Goal: Task Accomplishment & Management: Use online tool/utility

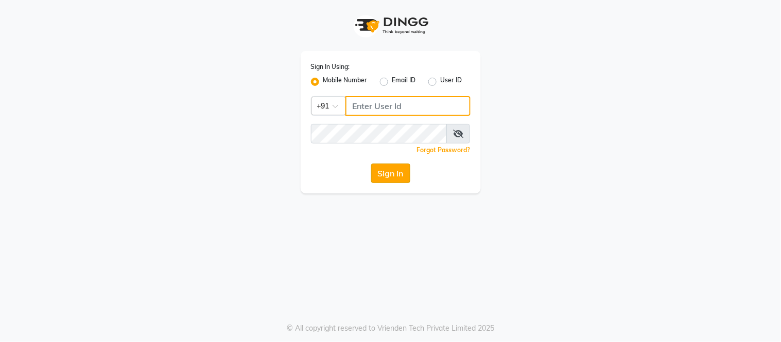
type input "7718807580"
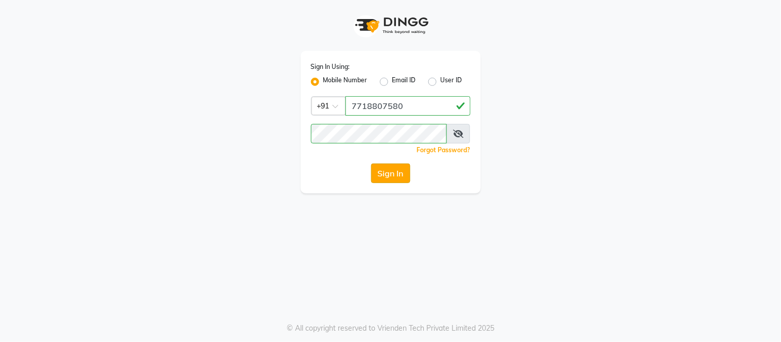
click at [394, 176] on button "Sign In" at bounding box center [390, 174] width 39 height 20
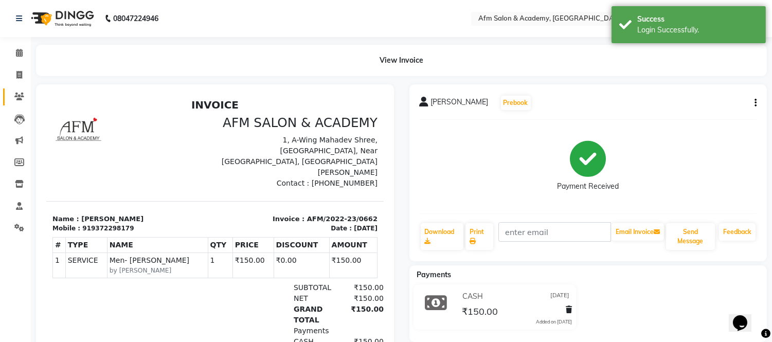
click at [19, 95] on icon at bounding box center [19, 97] width 10 height 8
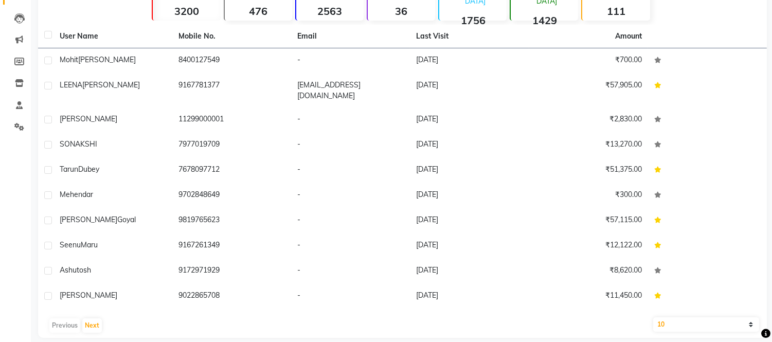
scroll to position [103, 0]
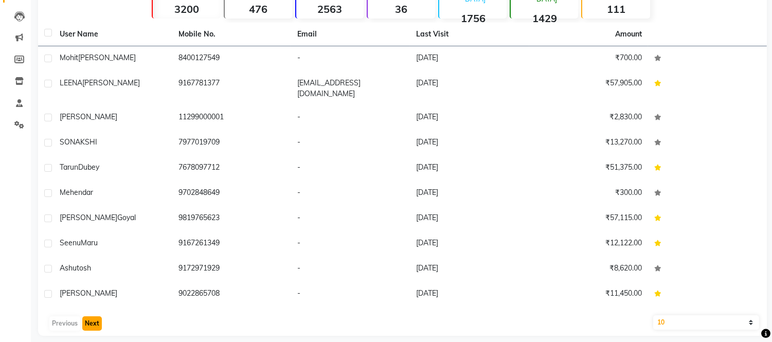
click at [92, 316] on button "Next" at bounding box center [92, 323] width 20 height 14
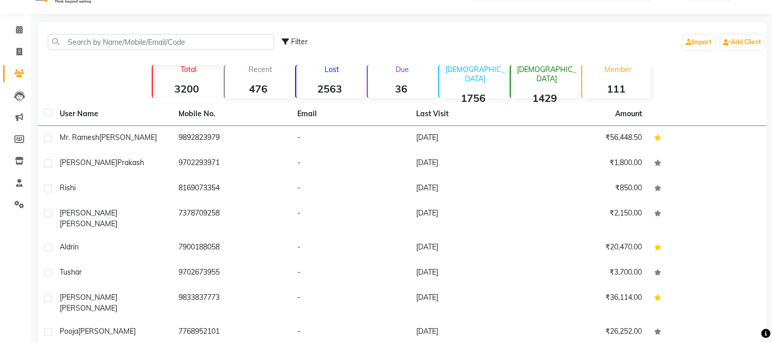
scroll to position [1, 0]
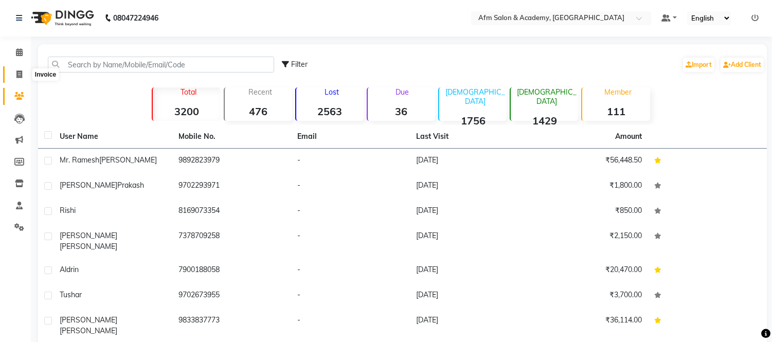
click at [17, 76] on icon at bounding box center [19, 74] width 6 height 8
select select "service"
